Goal: Transaction & Acquisition: Download file/media

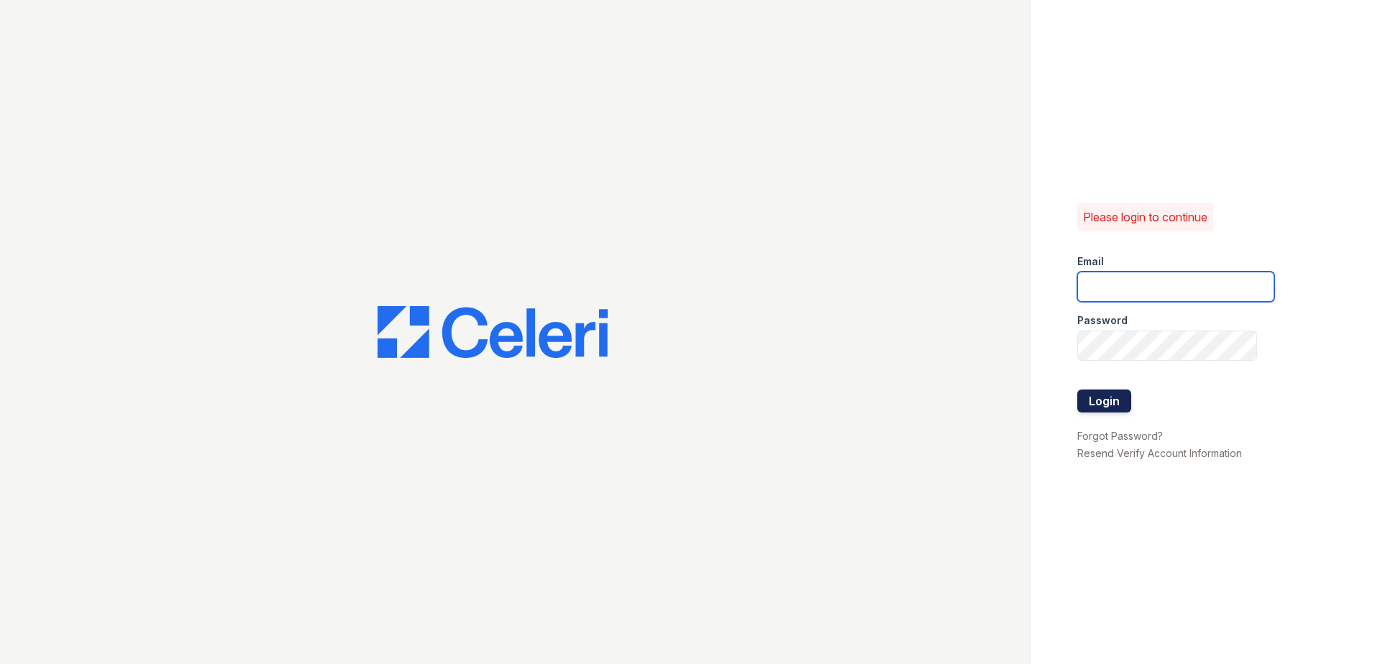
type input "fabiola@redwood-property.com"
click at [1103, 406] on button "Login" at bounding box center [1104, 401] width 54 height 23
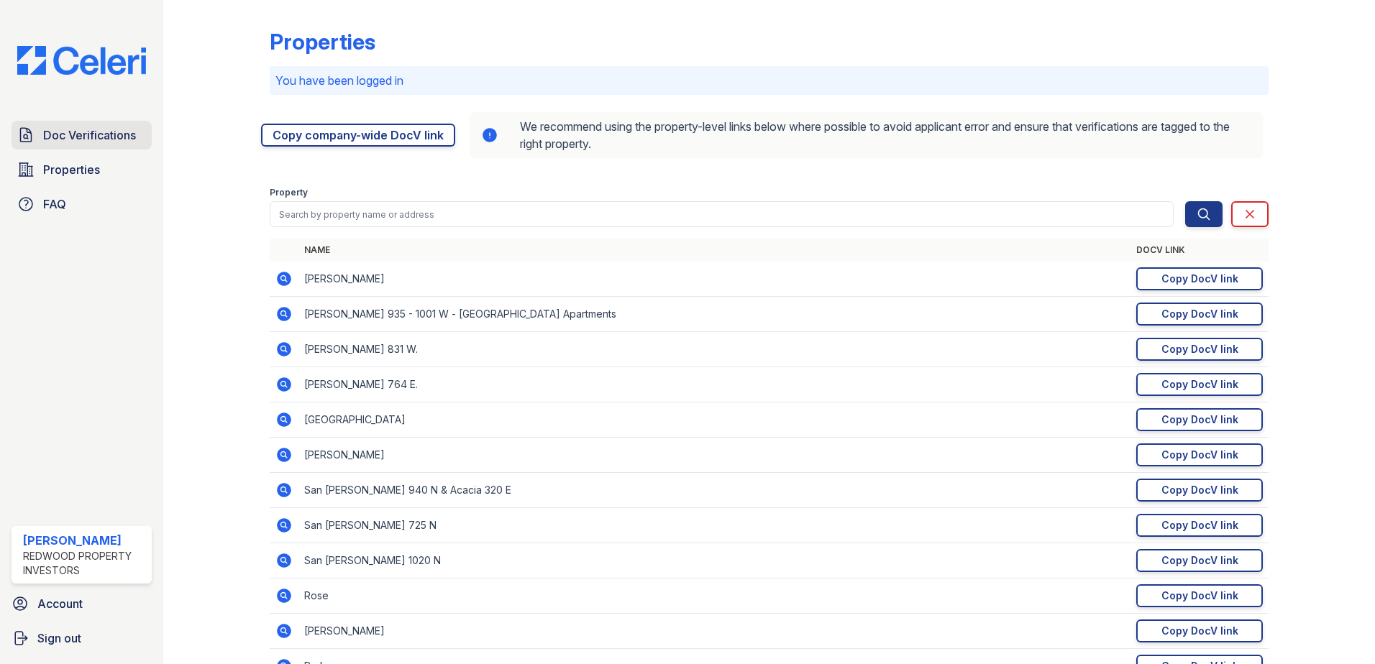
click at [70, 129] on span "Doc Verifications" at bounding box center [89, 135] width 93 height 17
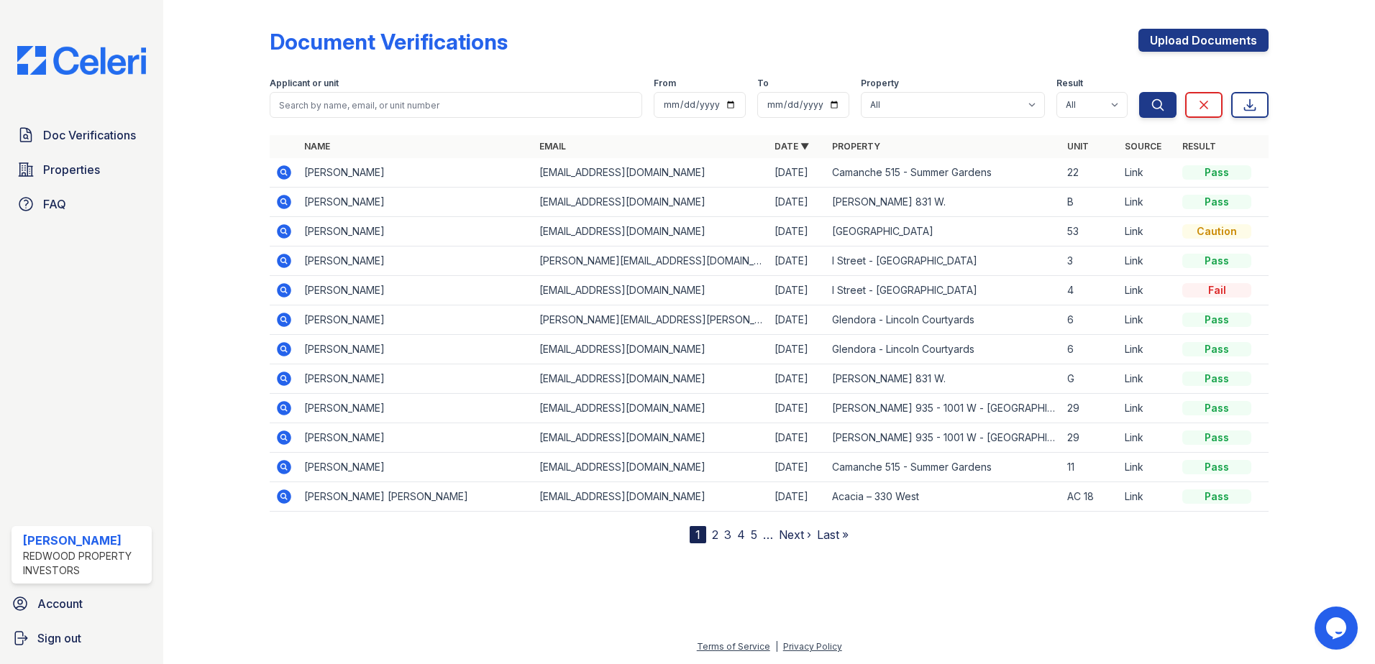
click at [284, 168] on icon at bounding box center [284, 172] width 14 height 14
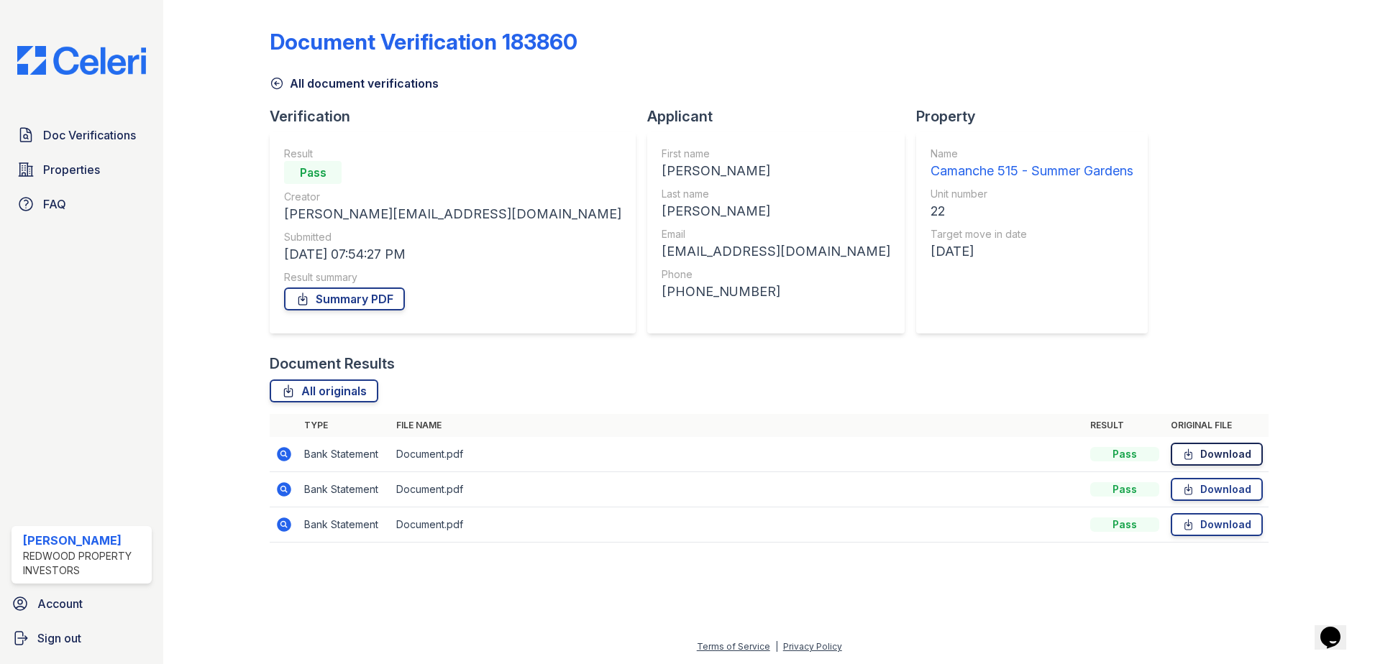
click at [1214, 455] on link "Download" at bounding box center [1216, 454] width 92 height 23
click at [1214, 489] on link "Download" at bounding box center [1216, 489] width 92 height 23
